Goal: Information Seeking & Learning: Learn about a topic

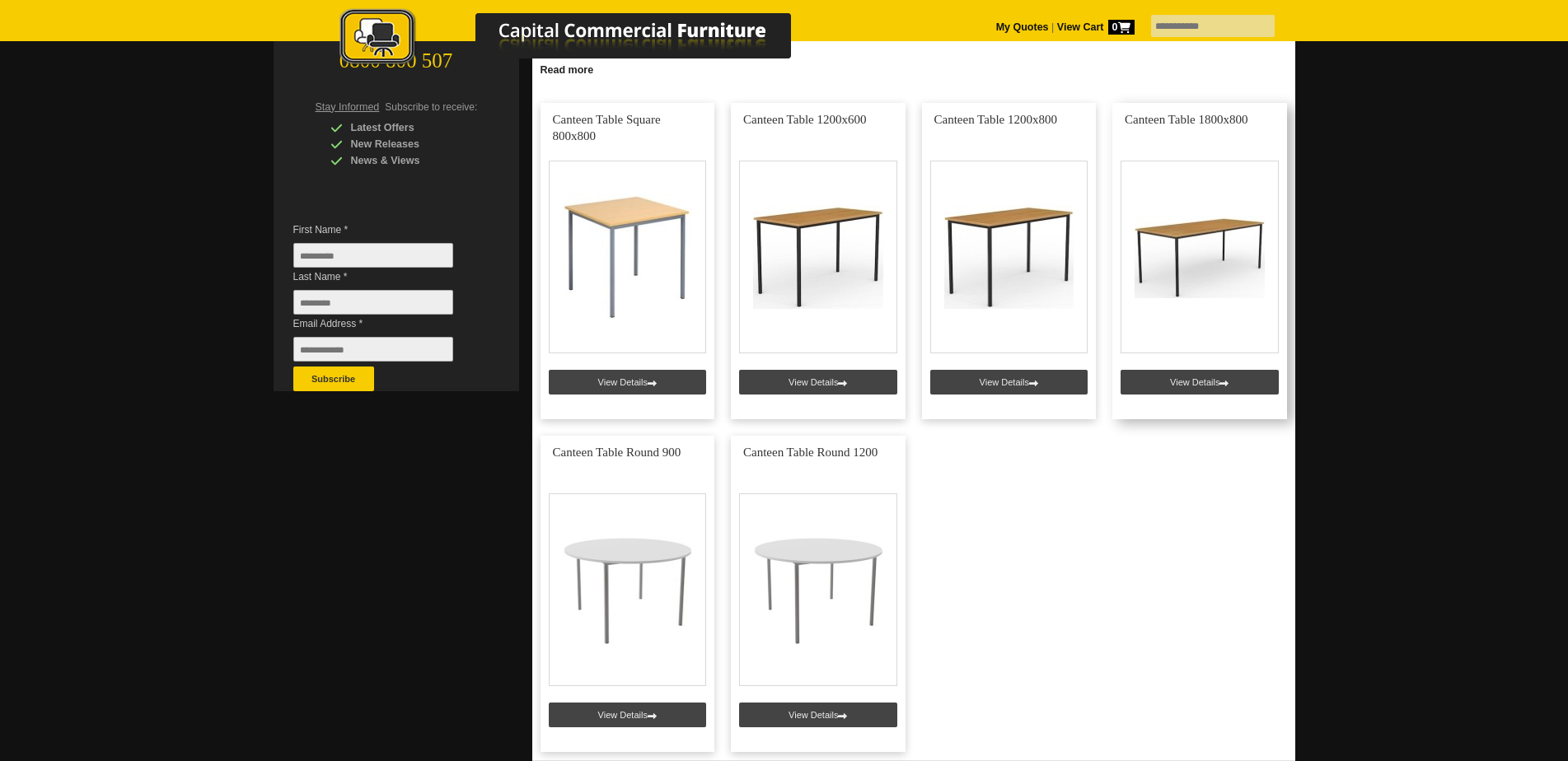
scroll to position [330, 0]
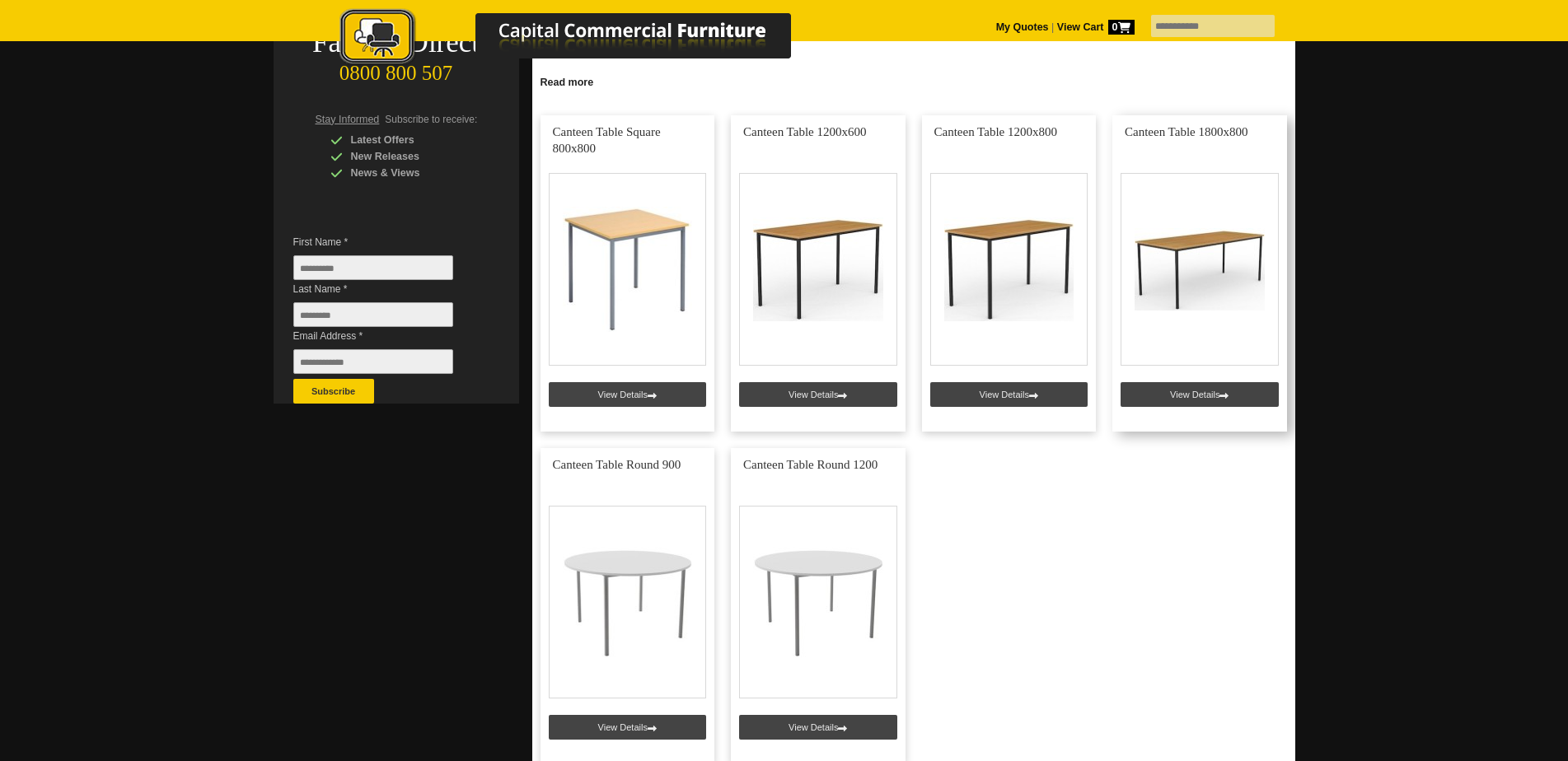
click at [1220, 258] on link at bounding box center [1200, 274] width 174 height 317
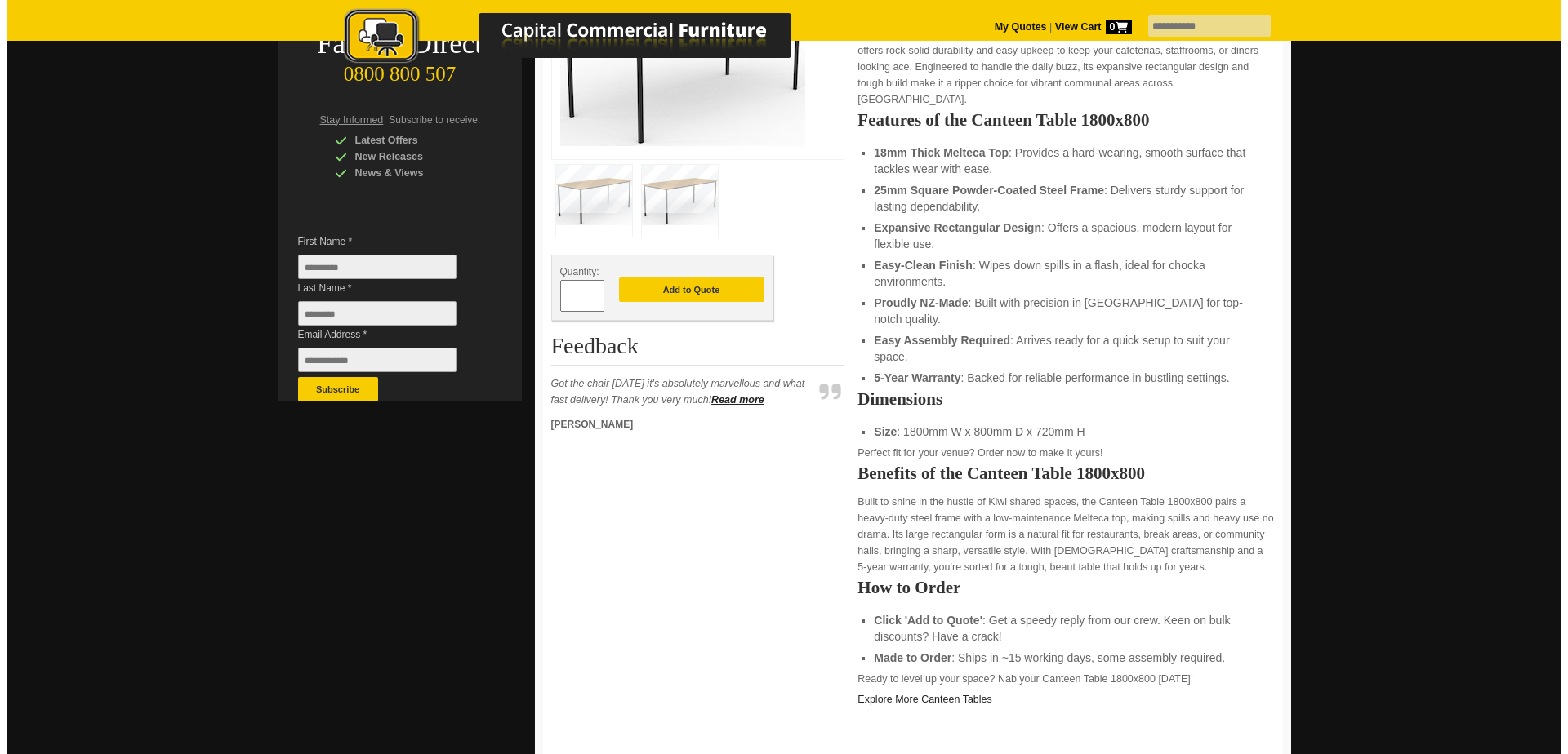
scroll to position [327, 0]
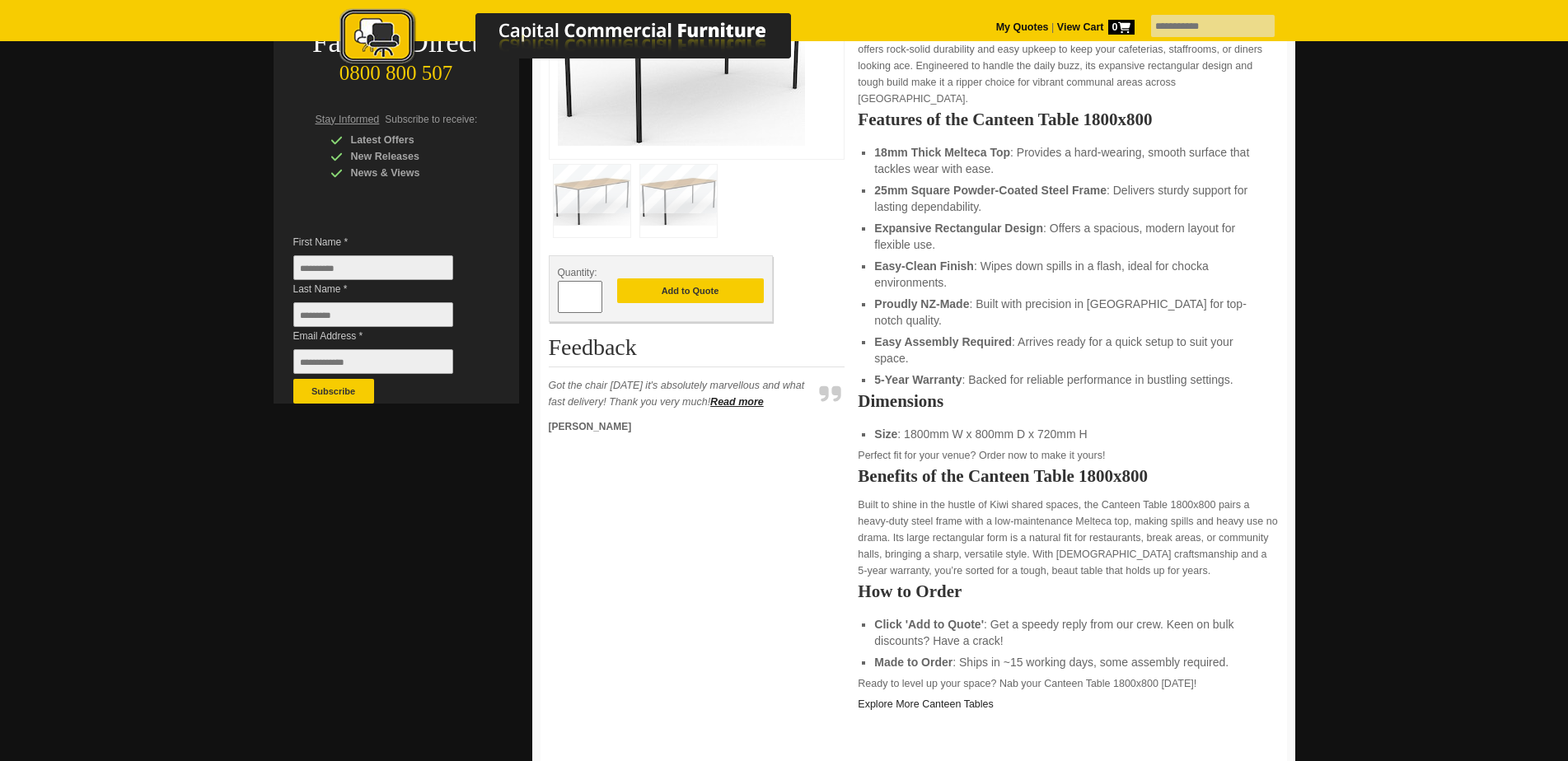
click at [686, 196] on img at bounding box center [678, 201] width 77 height 72
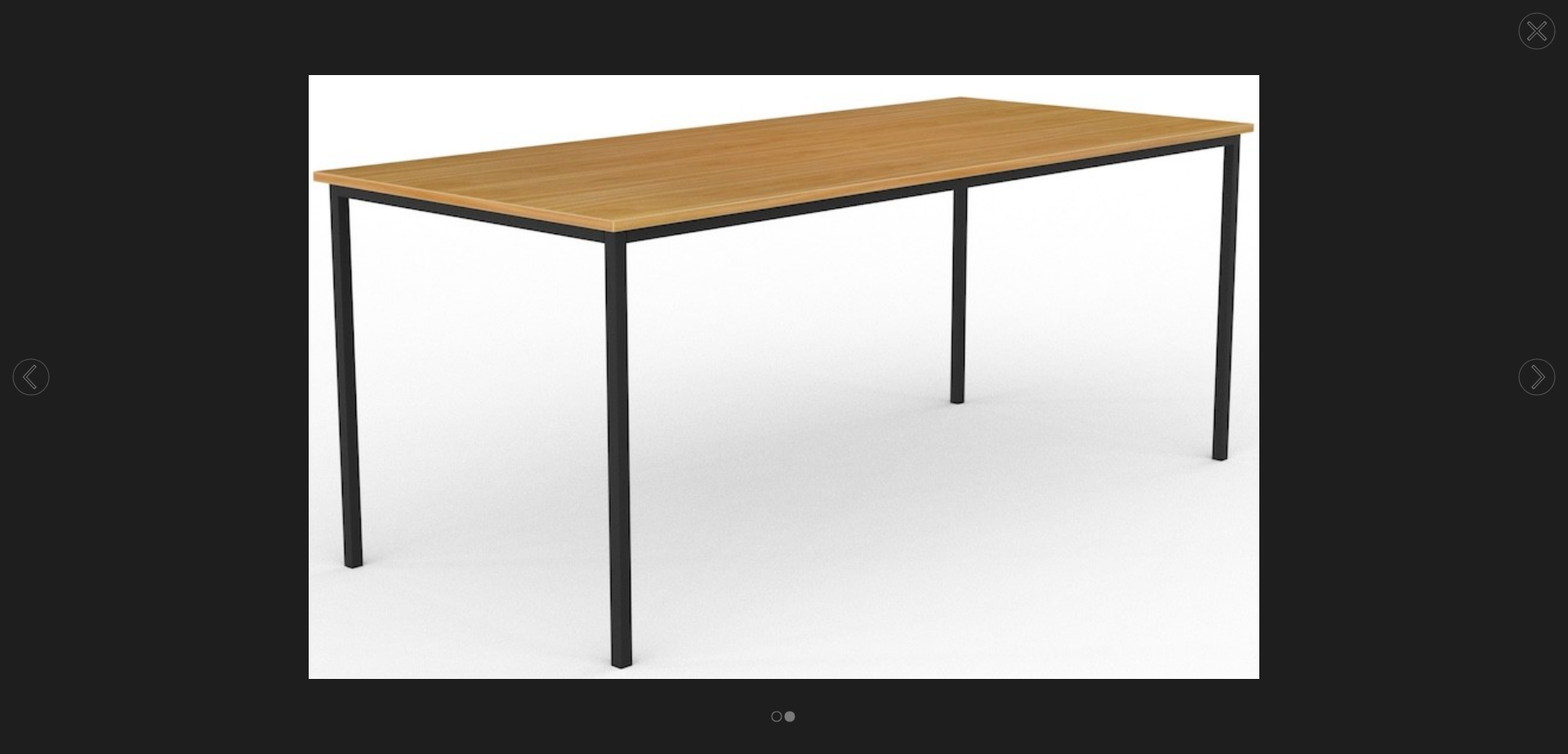
click at [739, 284] on img at bounding box center [784, 377] width 1568 height 604
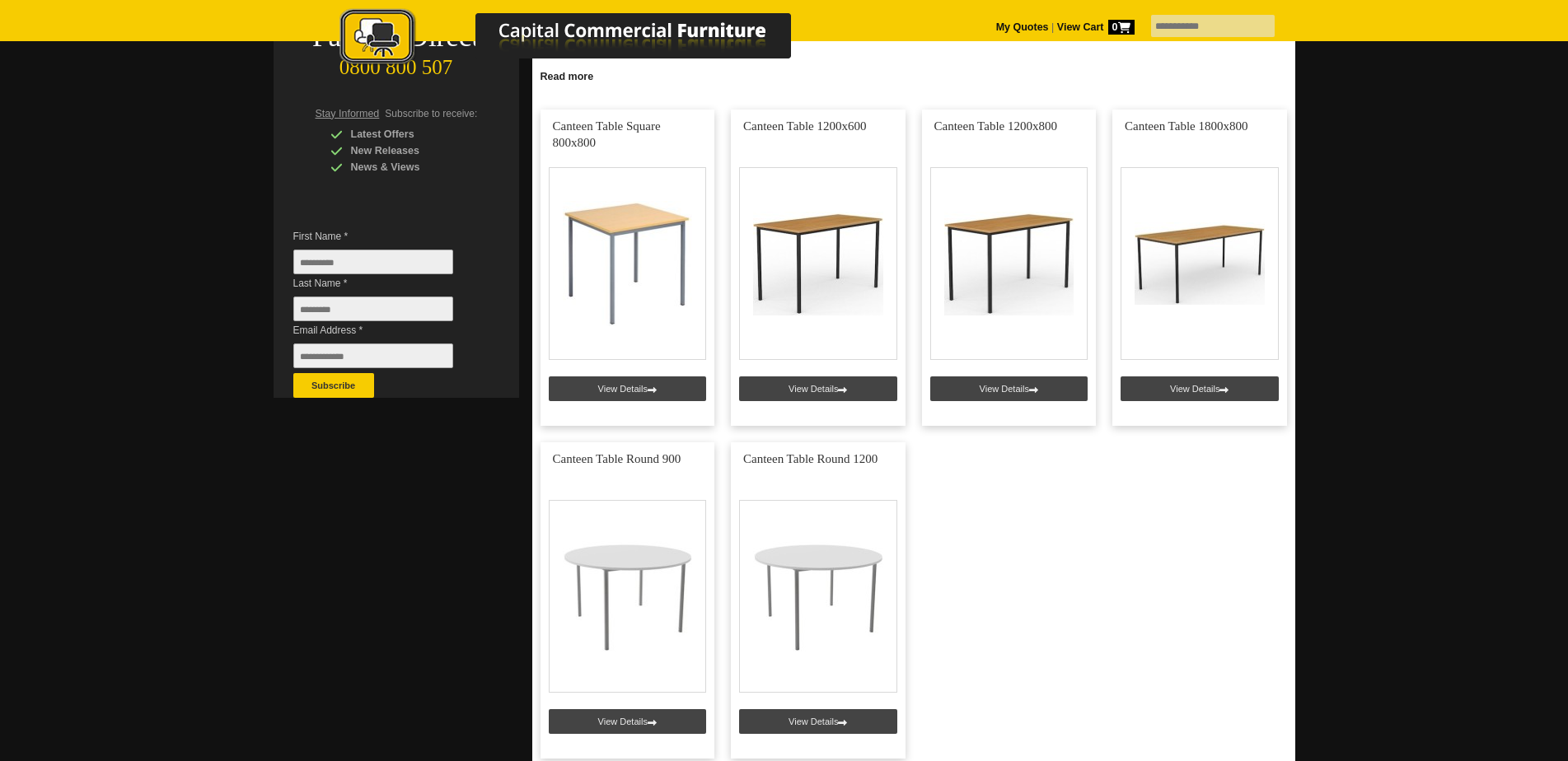
scroll to position [412, 0]
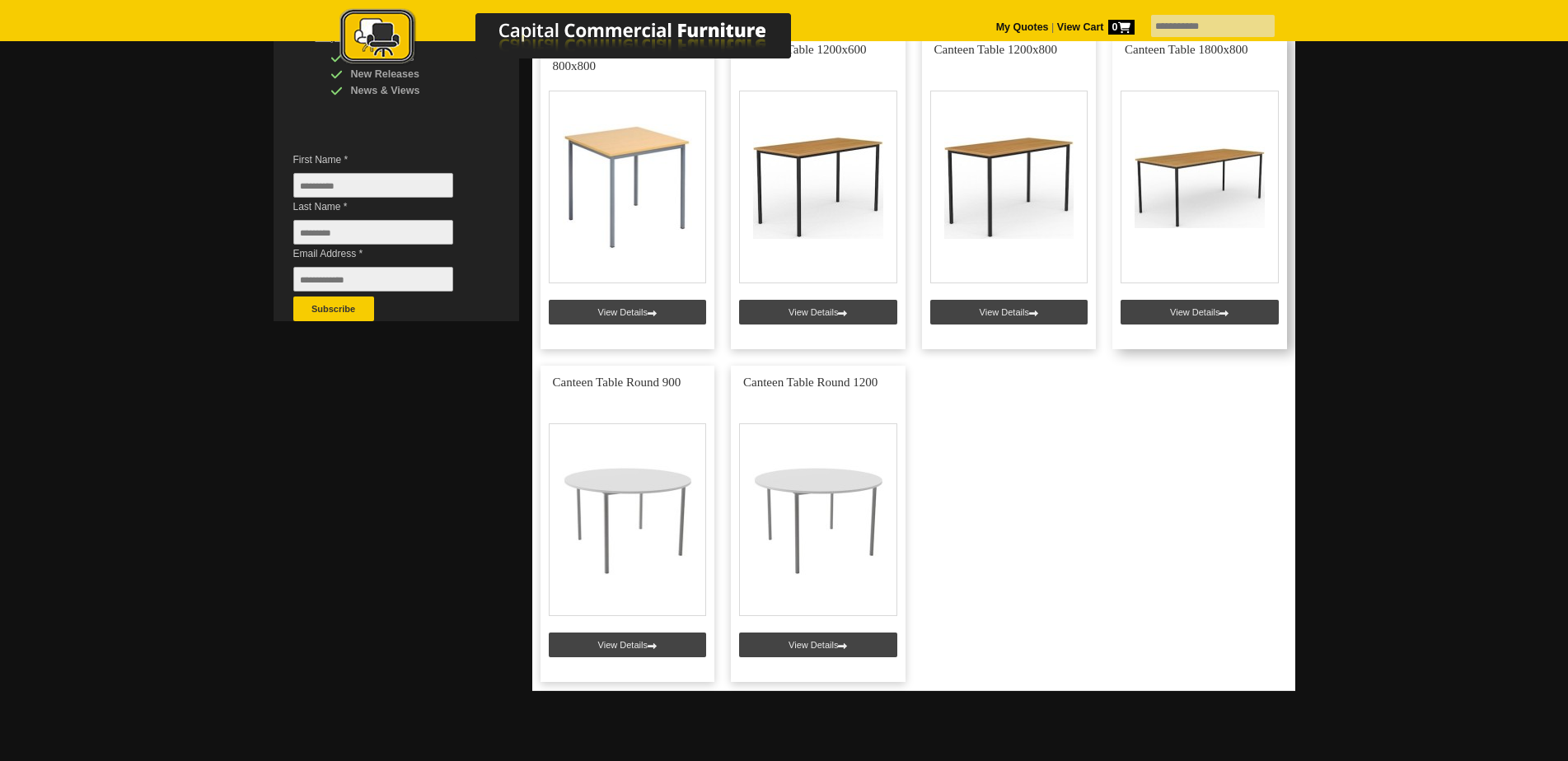
click at [1200, 186] on link at bounding box center [1200, 191] width 174 height 317
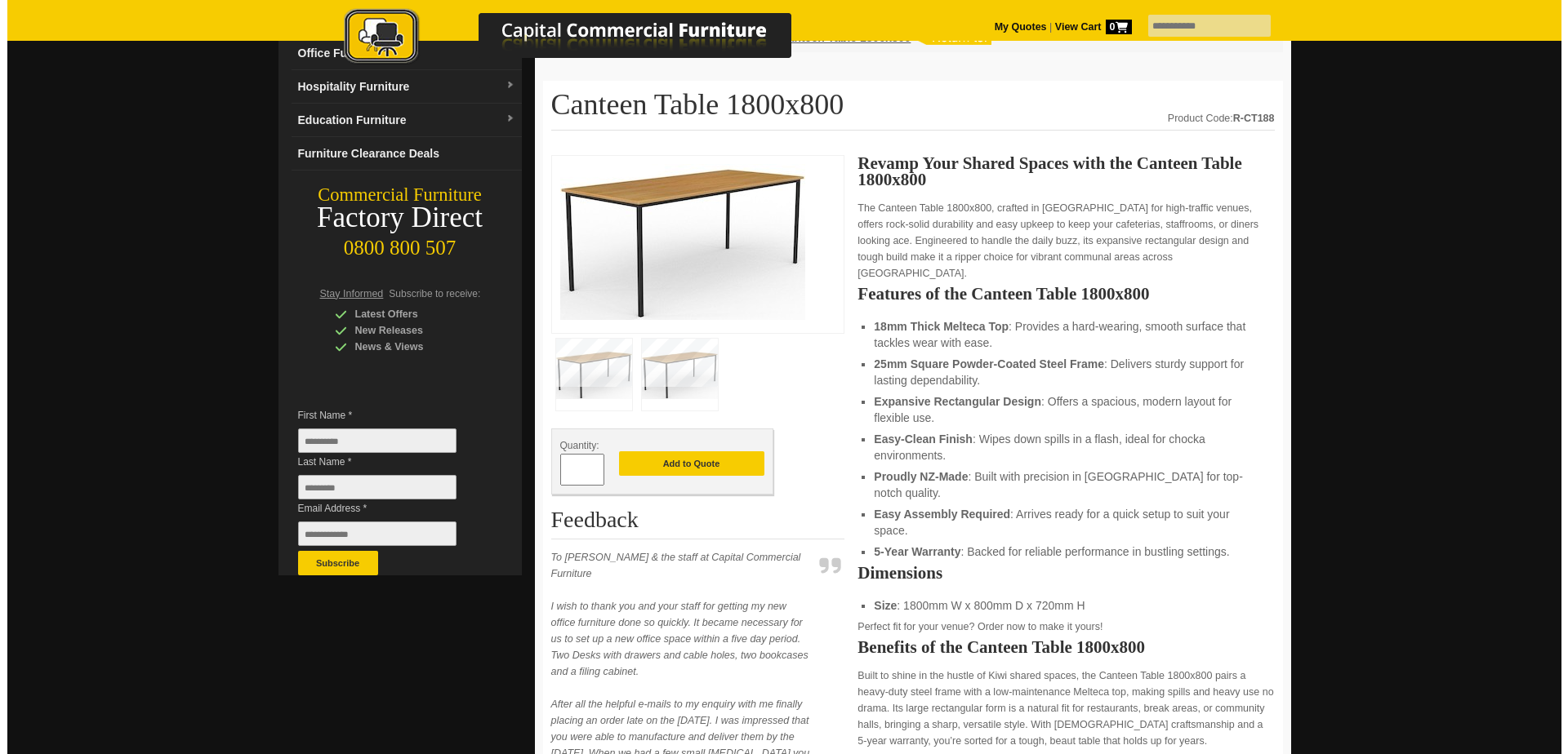
scroll to position [163, 0]
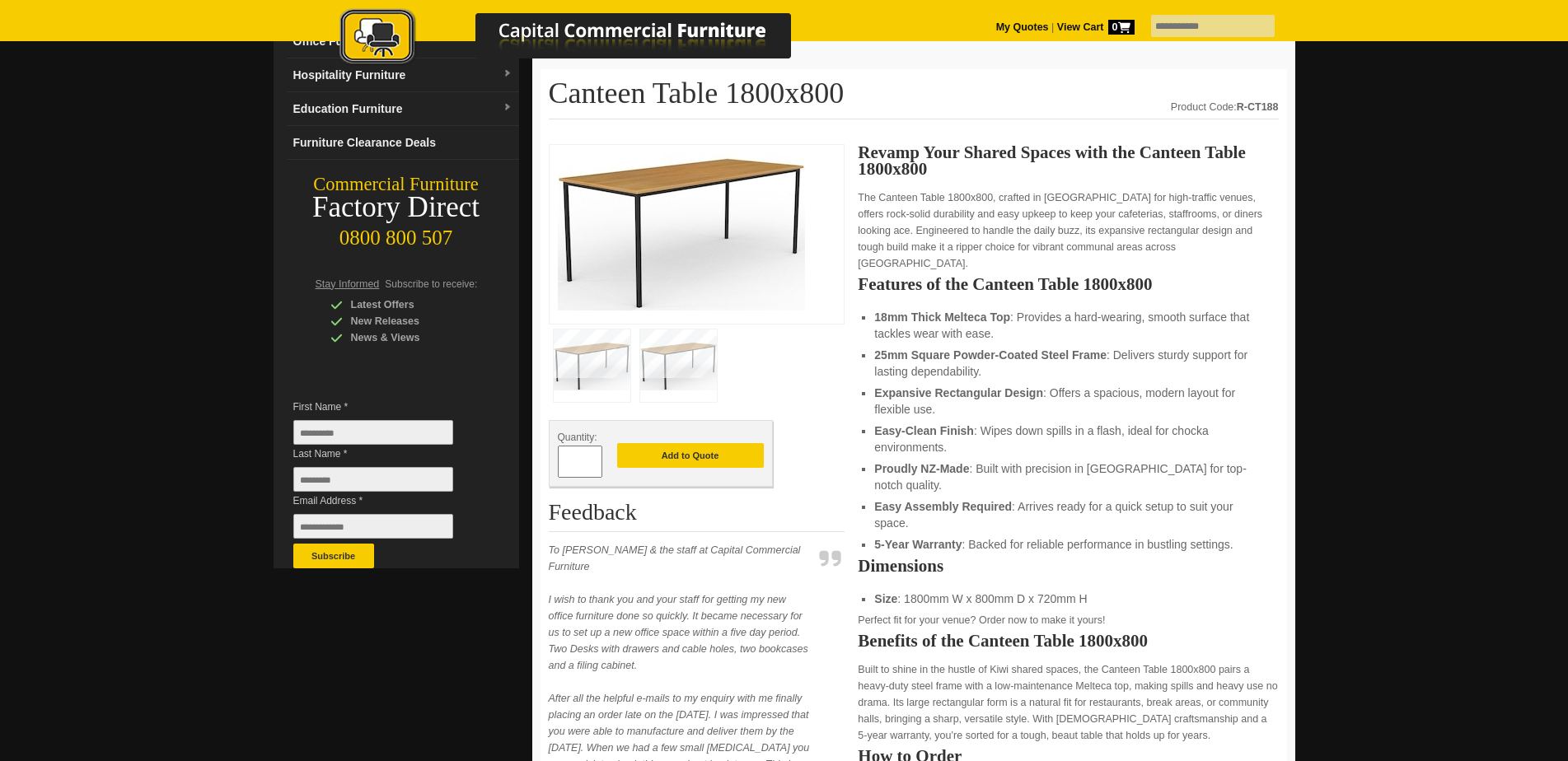
click at [680, 368] on img at bounding box center [678, 366] width 77 height 72
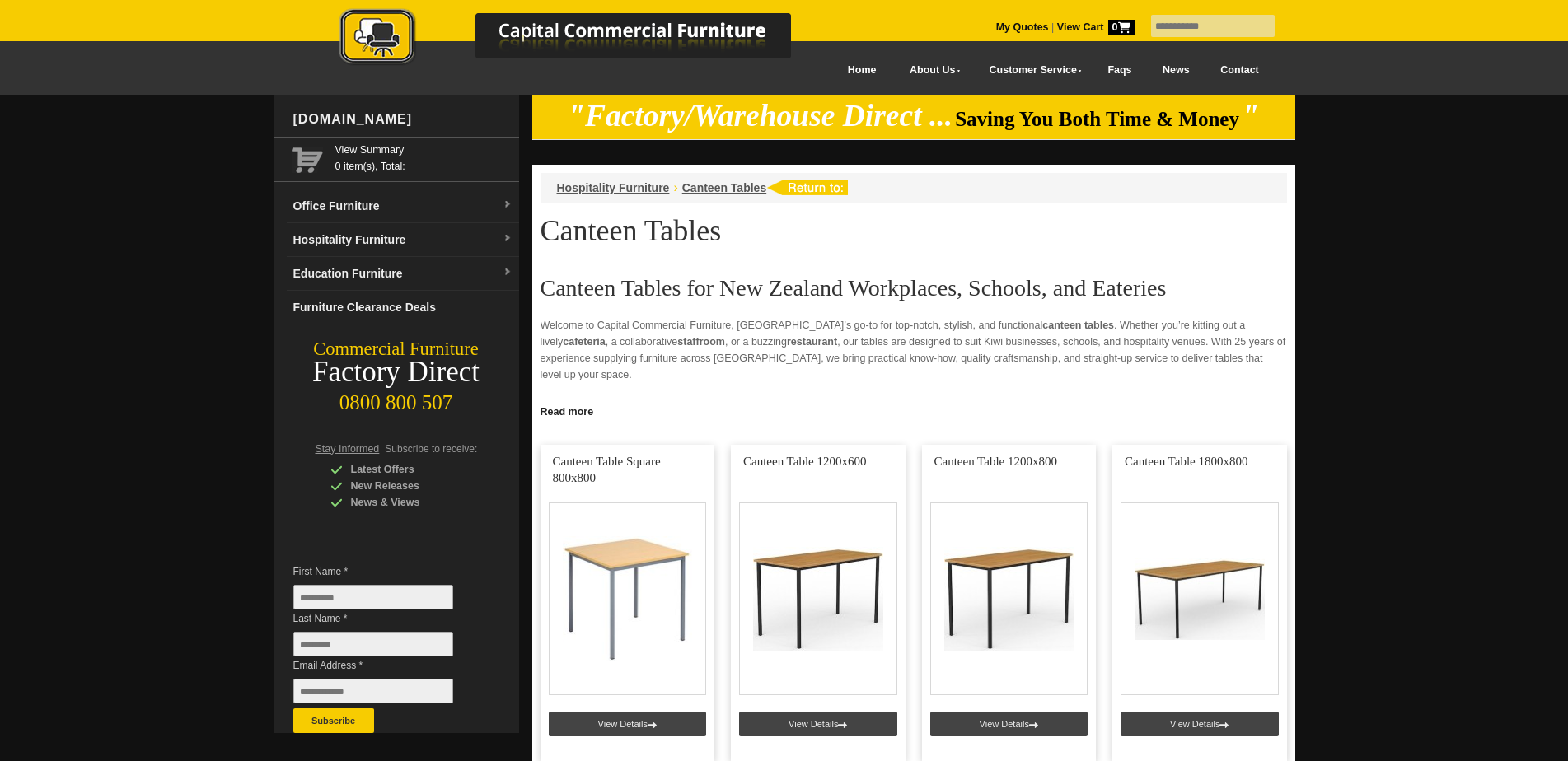
scroll to position [412, 0]
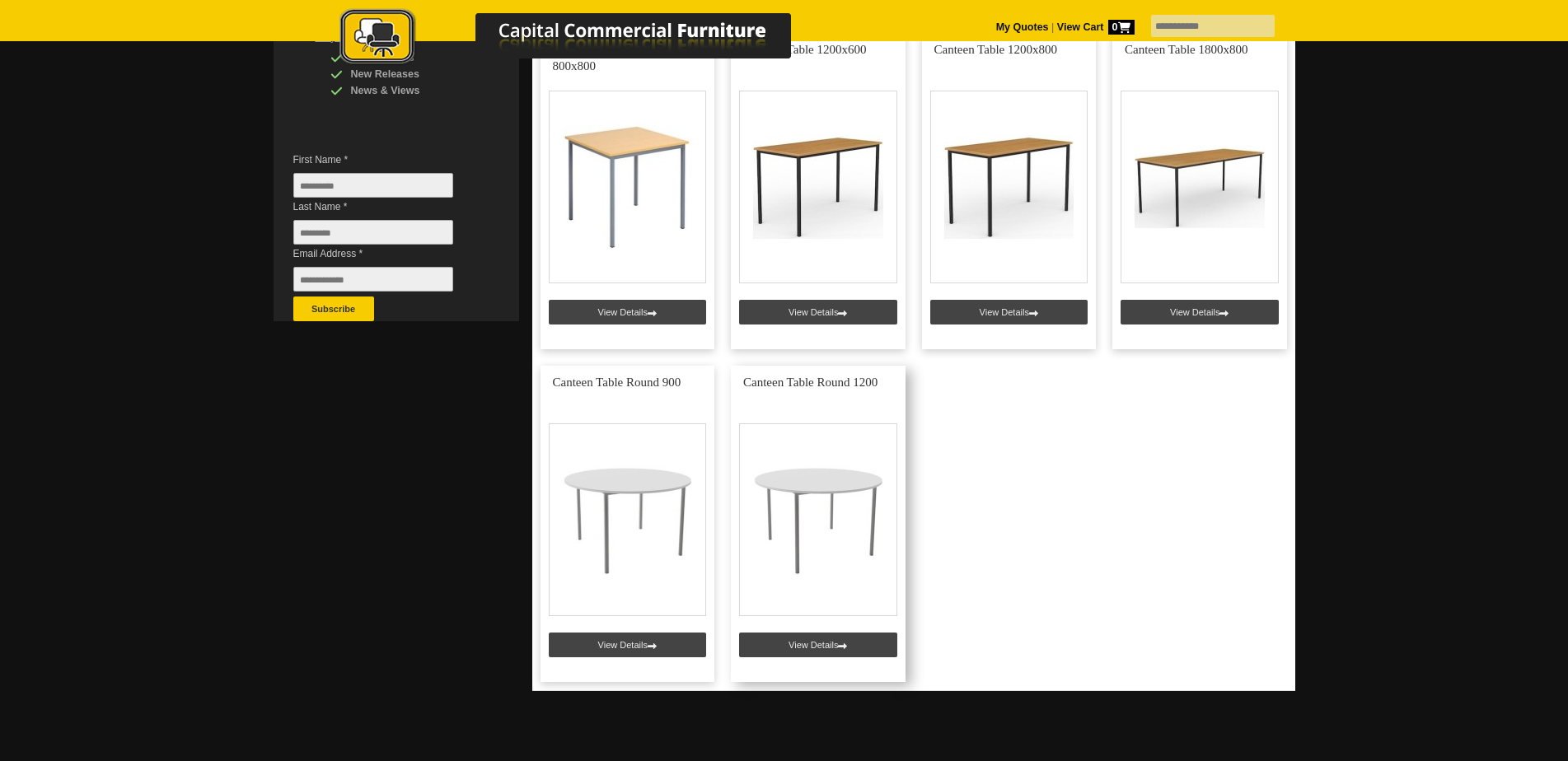
click at [804, 647] on link at bounding box center [818, 524] width 174 height 317
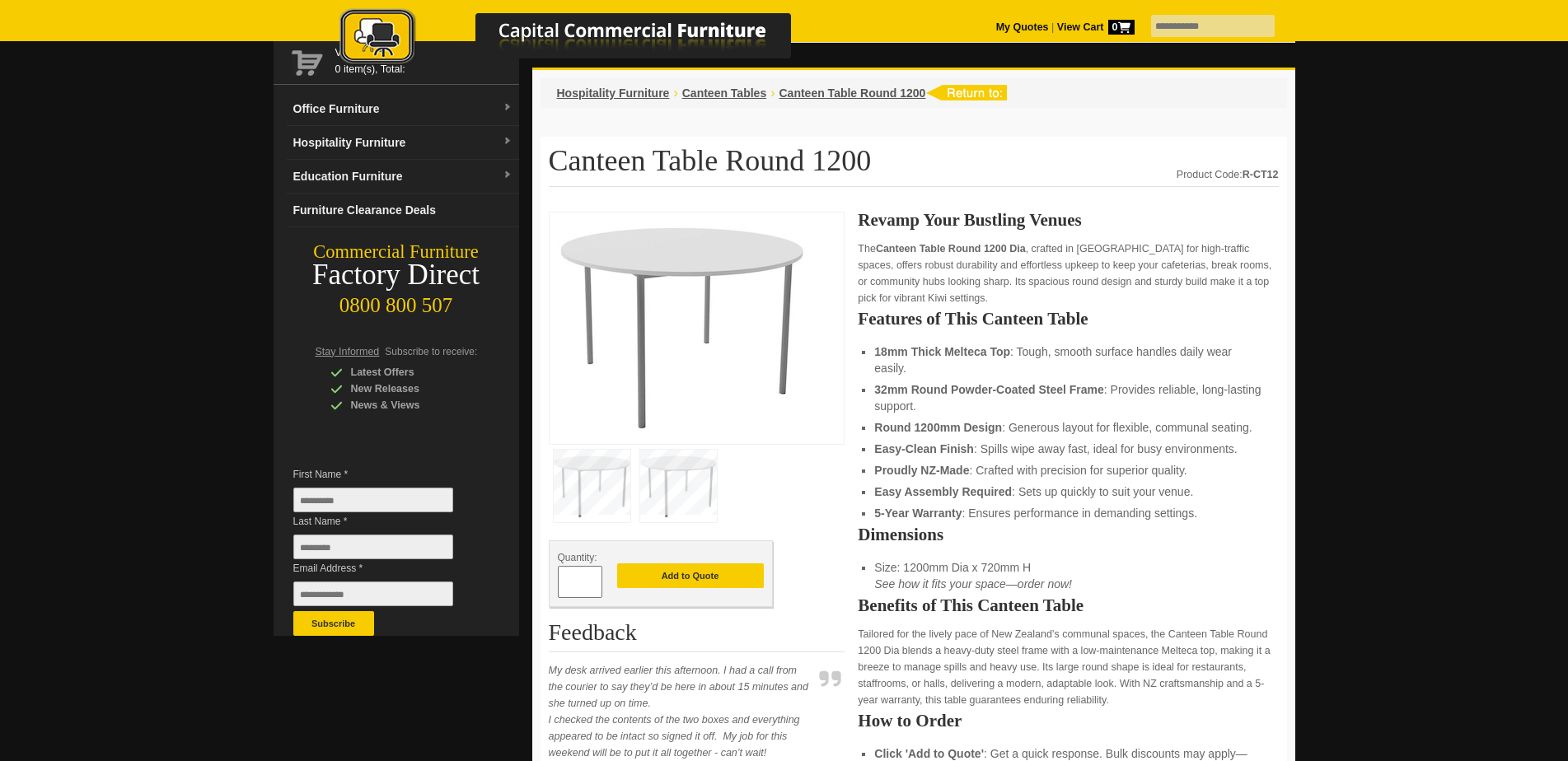
scroll to position [82, 0]
